Goal: Transaction & Acquisition: Book appointment/travel/reservation

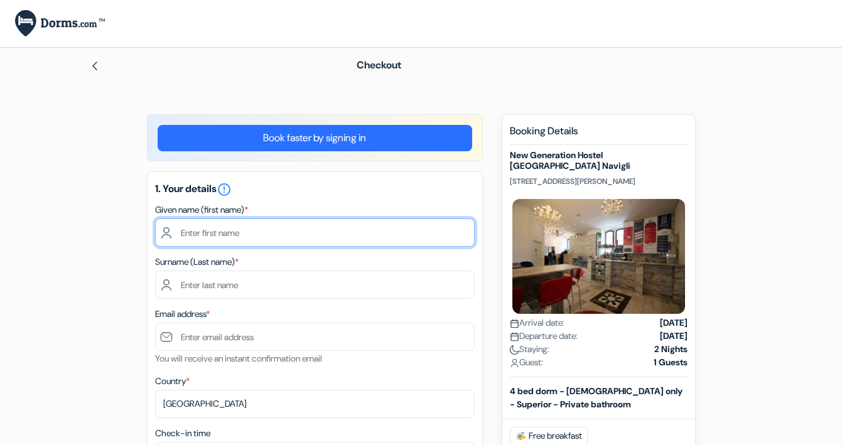
click at [419, 233] on input "text" at bounding box center [314, 232] width 319 height 28
type input "atoosa"
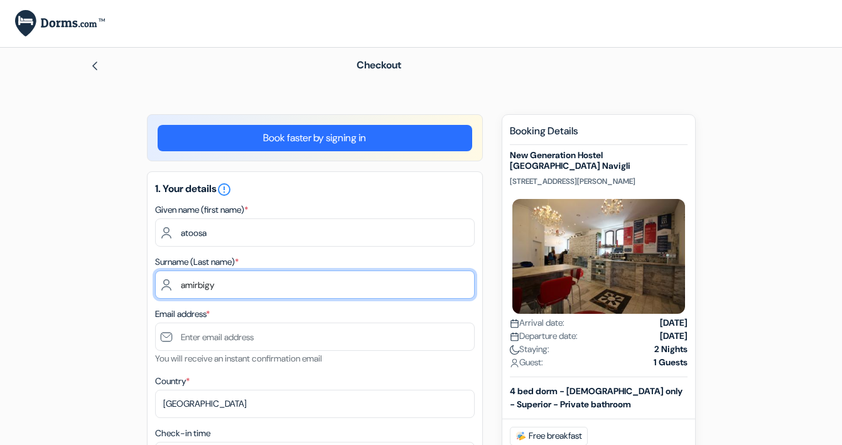
type input "amirbigy"
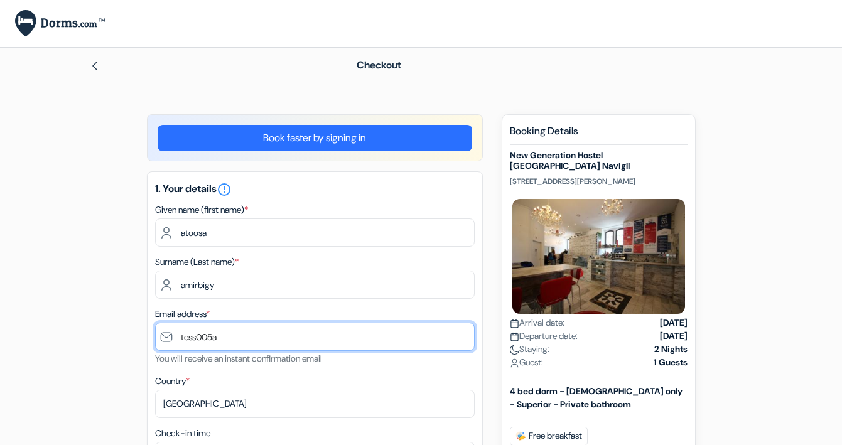
type input "tess005a@"
type input "[EMAIL_ADDRESS][DOMAIN_NAME]"
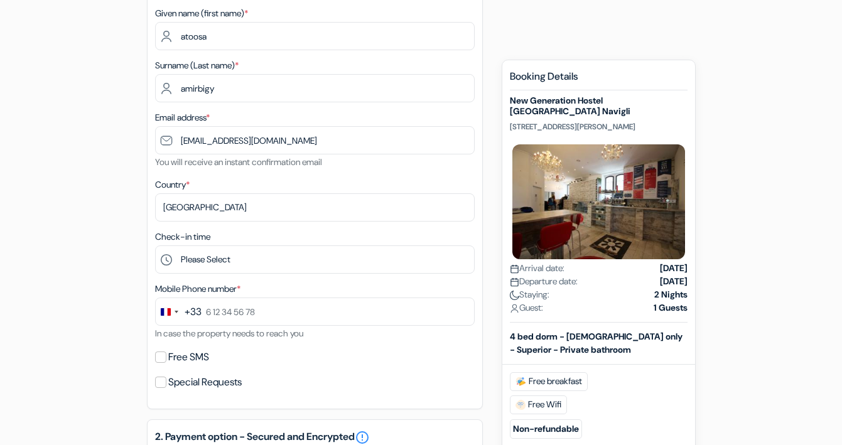
scroll to position [198, 0]
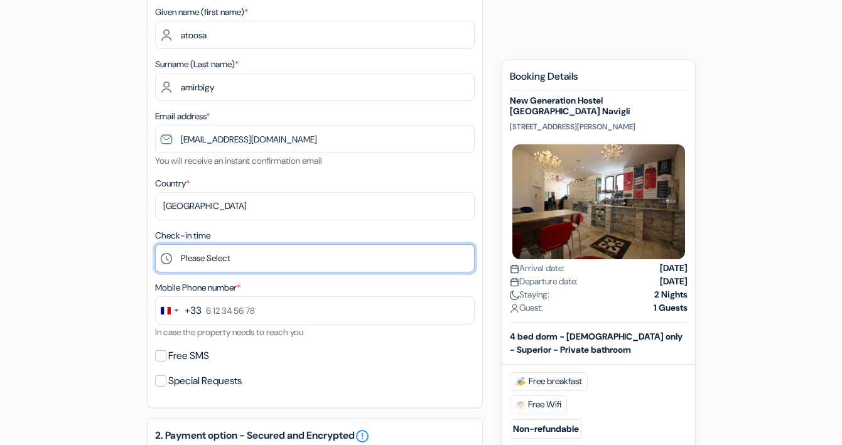
select select "2"
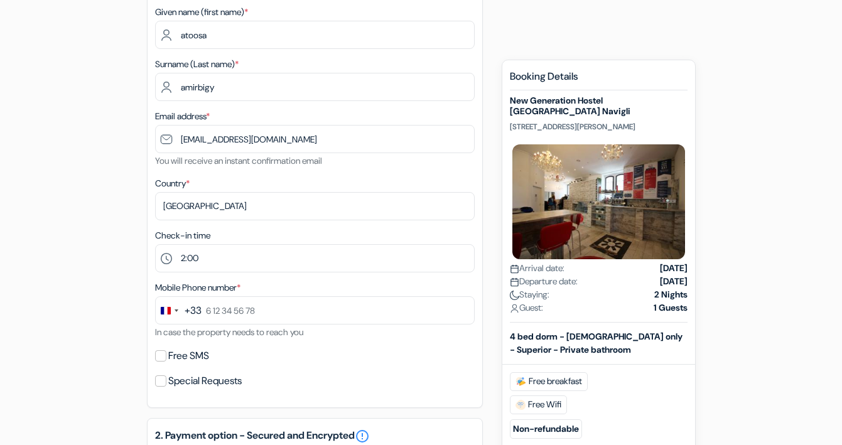
drag, startPoint x: 636, startPoint y: 124, endPoint x: 510, endPoint y: 125, distance: 126.2
click at [510, 125] on p "Via Marco Burigozzo 11, Milan, Italy" at bounding box center [599, 127] width 178 height 10
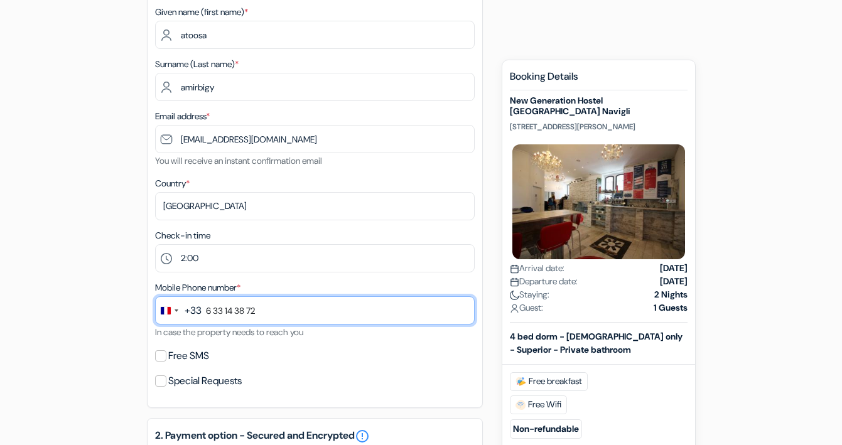
type input "6 33 14 38 72"
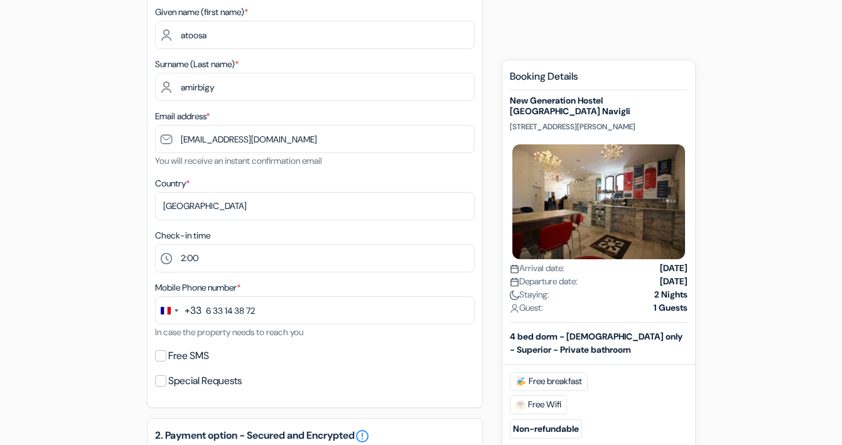
click at [163, 356] on input "Free SMS" at bounding box center [160, 355] width 11 height 11
checkbox input "true"
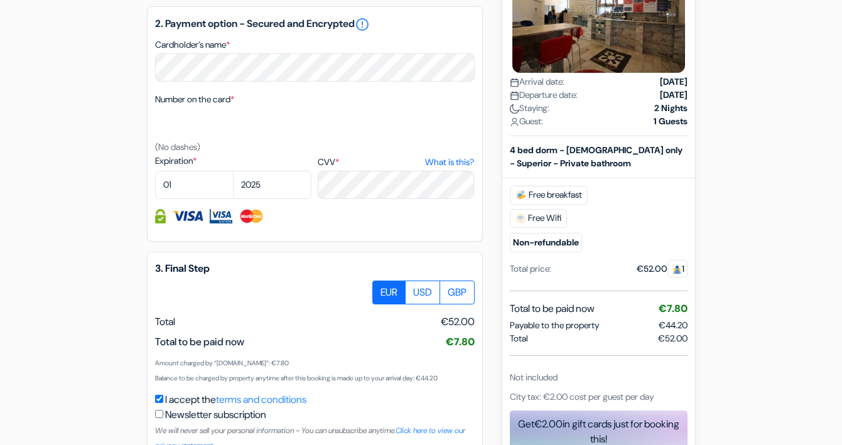
scroll to position [533, 0]
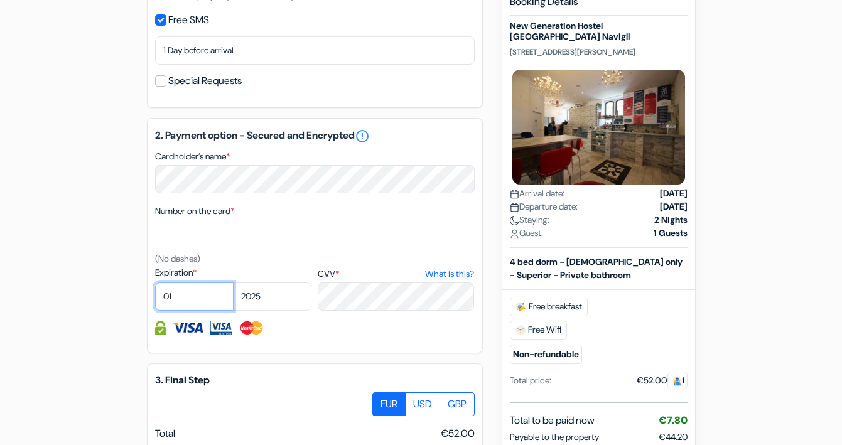
select select "08"
select select "2027"
click at [348, 203] on div "2. Payment option - Secured and Encrypted error_outline Cardholder’s name * Num…" at bounding box center [315, 235] width 336 height 235
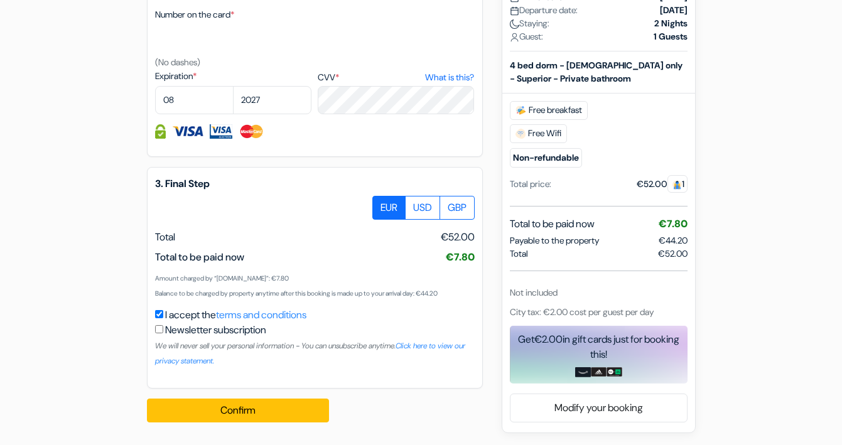
scroll to position [730, 0]
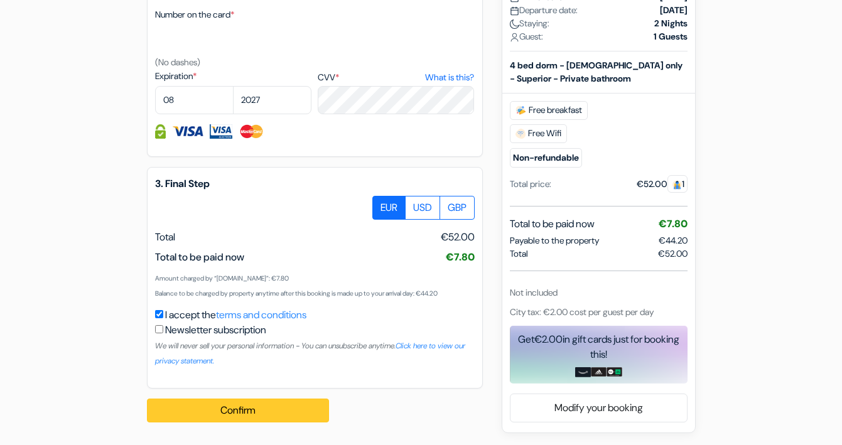
click at [301, 409] on button "Confirm Loading..." at bounding box center [238, 411] width 182 height 24
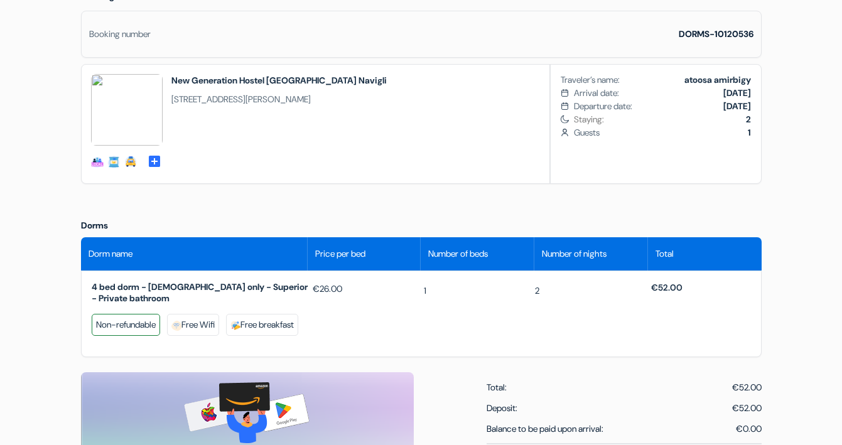
scroll to position [376, 0]
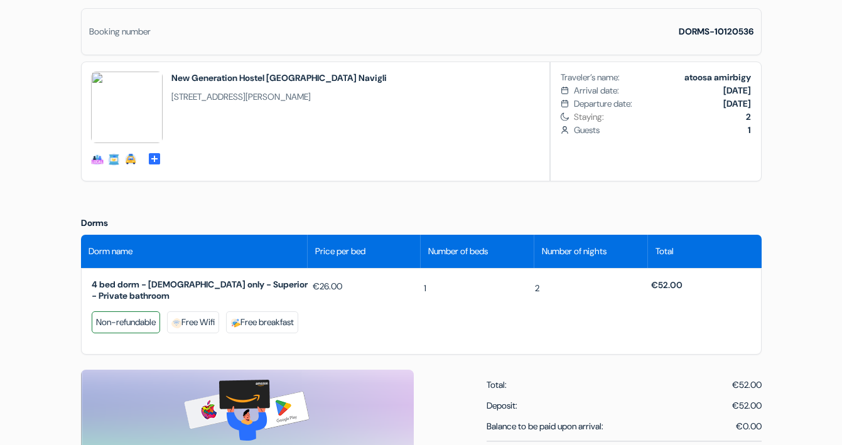
click at [235, 355] on div "4 bed dorm - [DEMOGRAPHIC_DATA] only - Superior - Private bathroom Non-refundab…" at bounding box center [421, 311] width 680 height 87
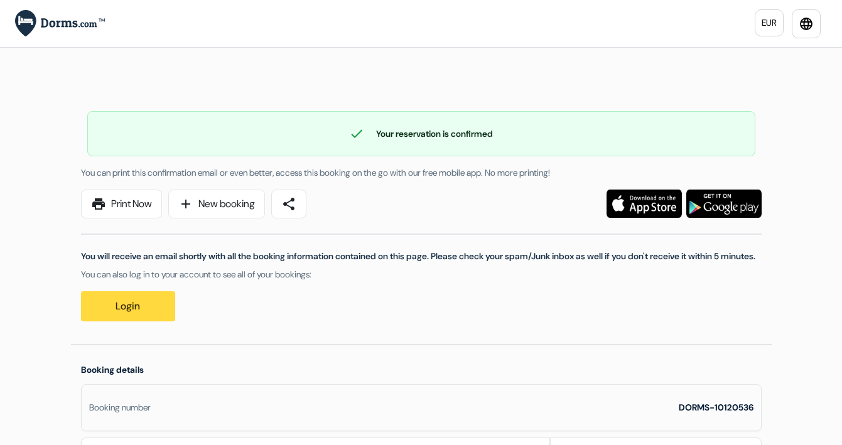
scroll to position [0, 0]
click at [99, 198] on span "print" at bounding box center [98, 203] width 15 height 15
click at [407, 166] on div "check Your reservation is confirmed Booking number: DORMS-10120536 You can prin…" at bounding box center [421, 210] width 700 height 268
click at [110, 316] on link "Login" at bounding box center [128, 306] width 94 height 30
click at [87, 28] on img at bounding box center [60, 23] width 90 height 27
